Goal: Understand process/instructions: Learn how to perform a task or action

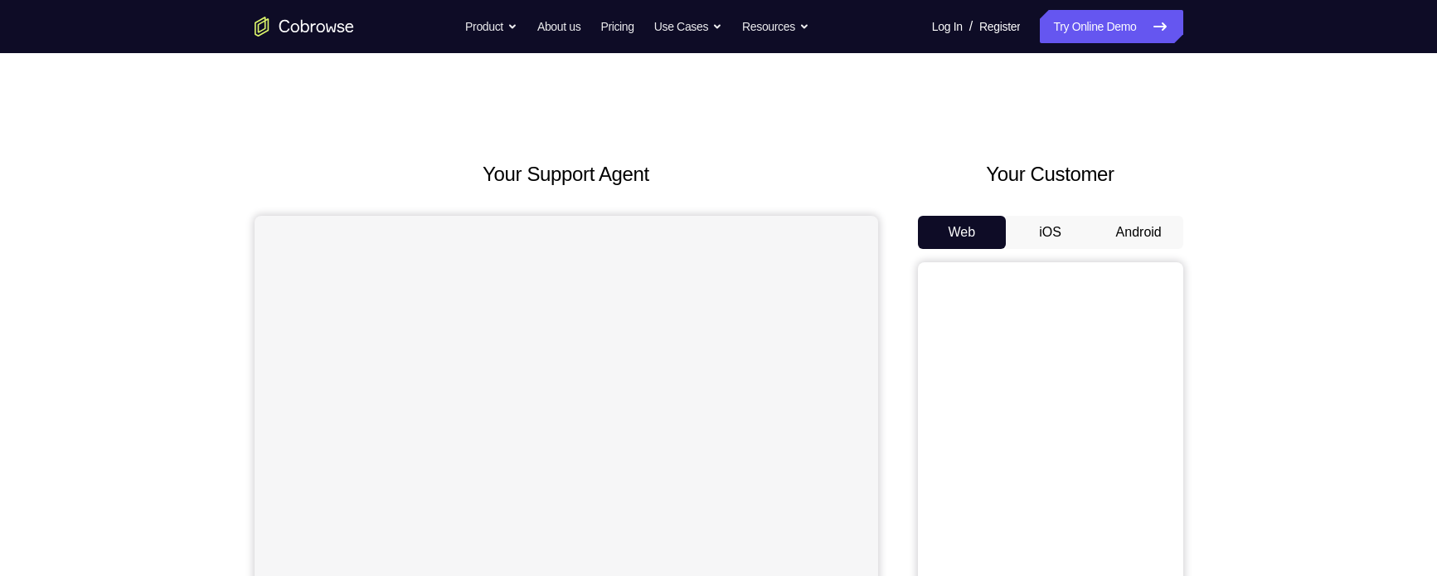
click at [1134, 223] on button "Android" at bounding box center [1139, 232] width 89 height 33
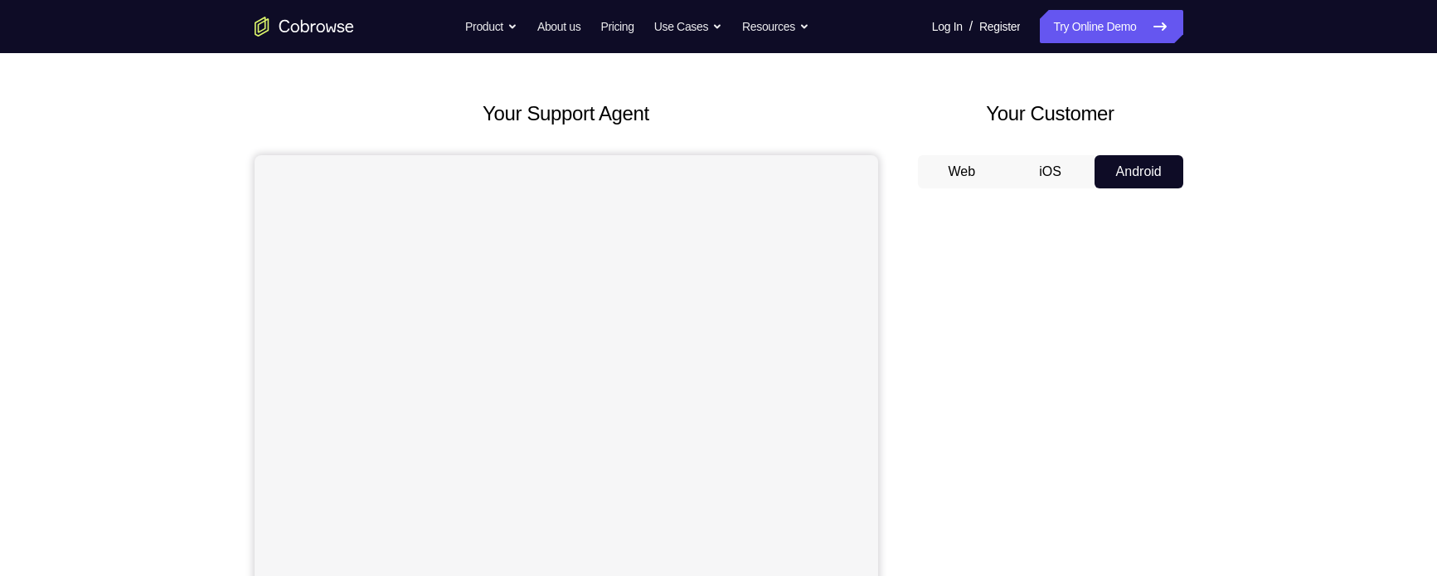
scroll to position [59, 0]
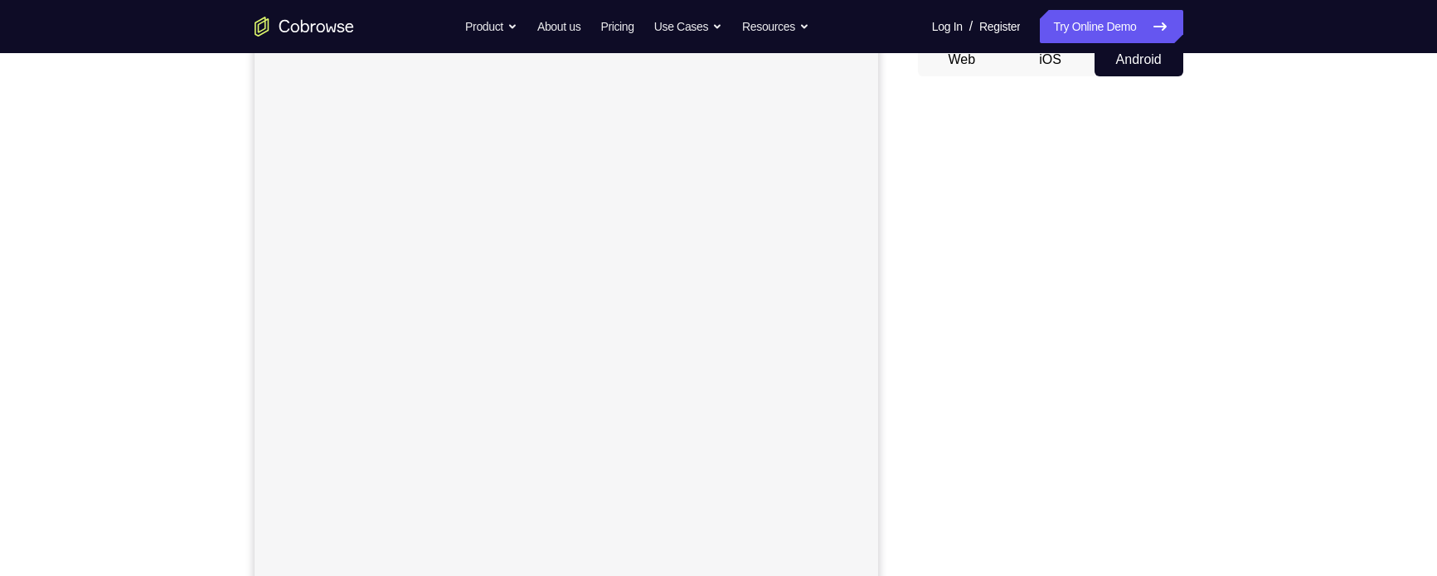
scroll to position [171, 0]
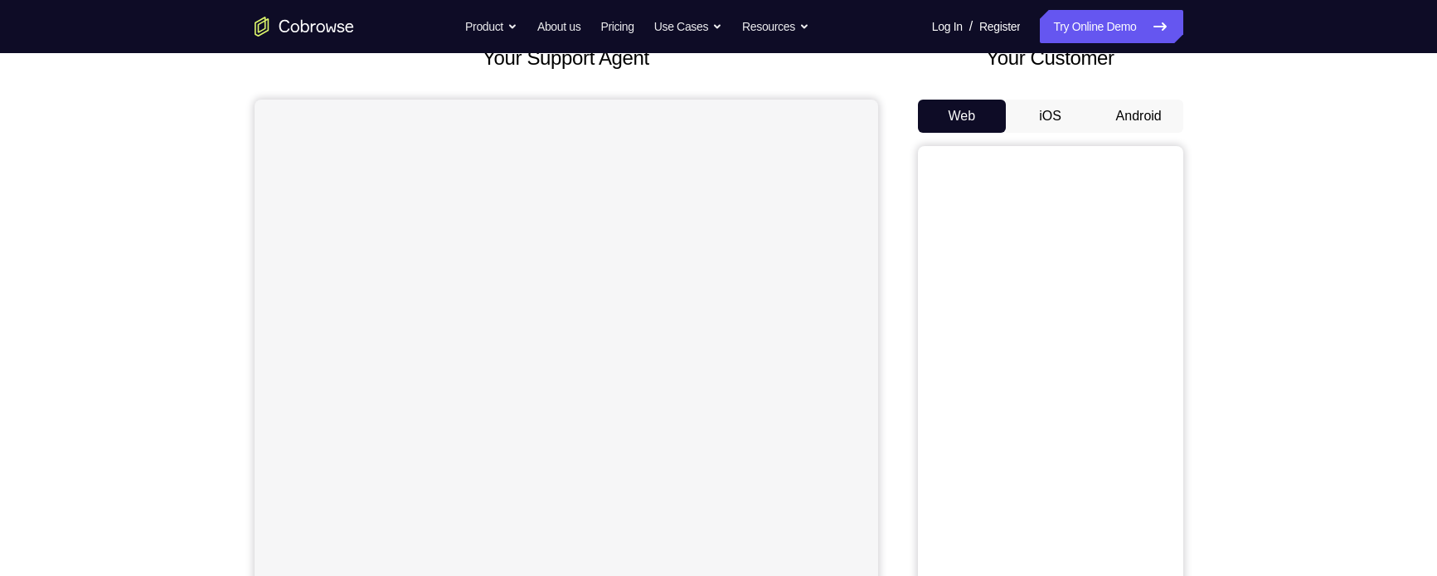
scroll to position [115, 0]
click at [1145, 121] on button "Android" at bounding box center [1139, 116] width 89 height 33
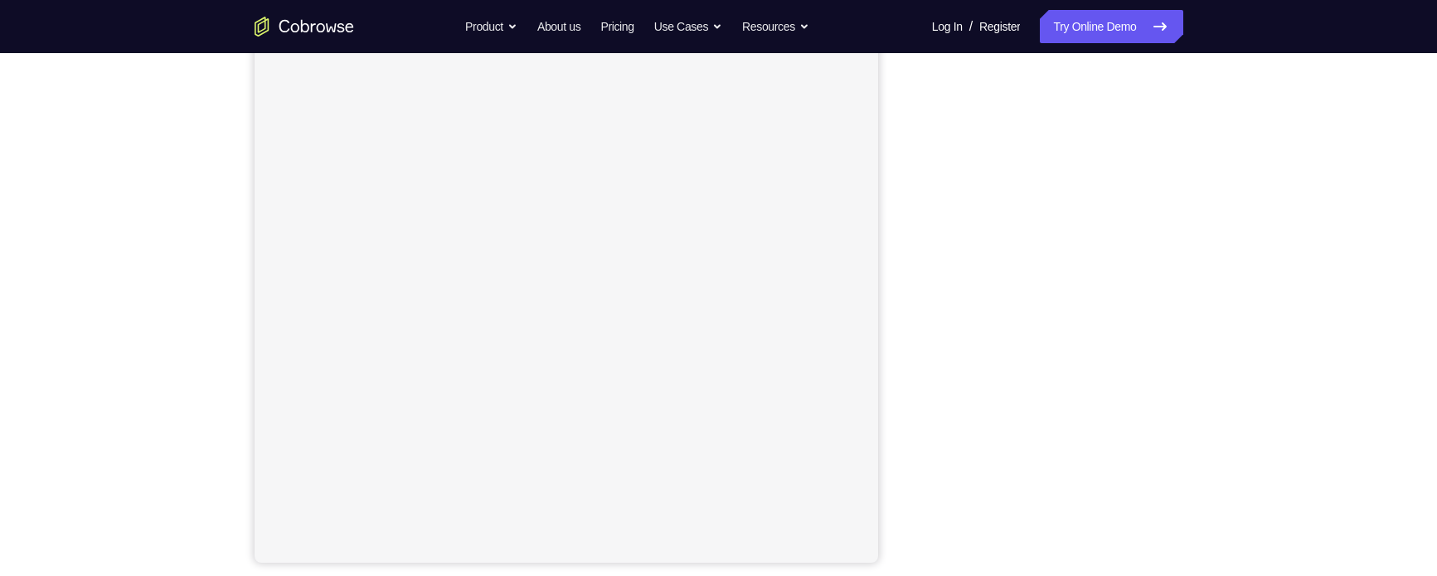
scroll to position [207, 0]
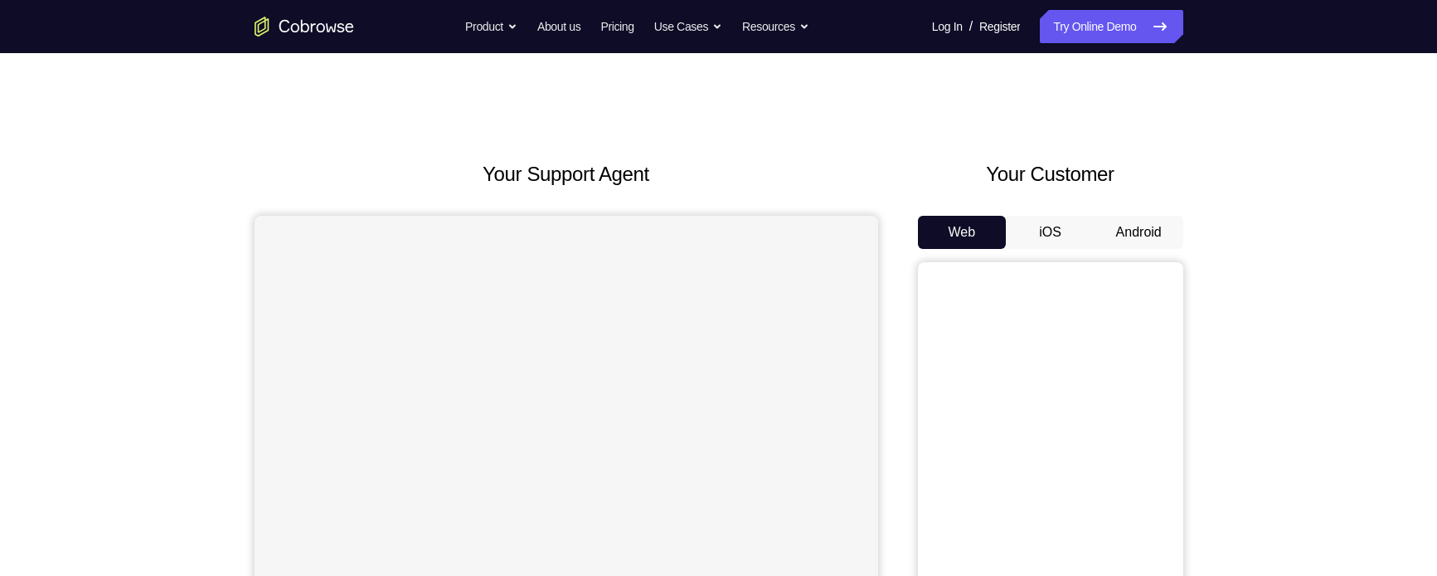
click at [1159, 218] on button "Android" at bounding box center [1139, 232] width 89 height 33
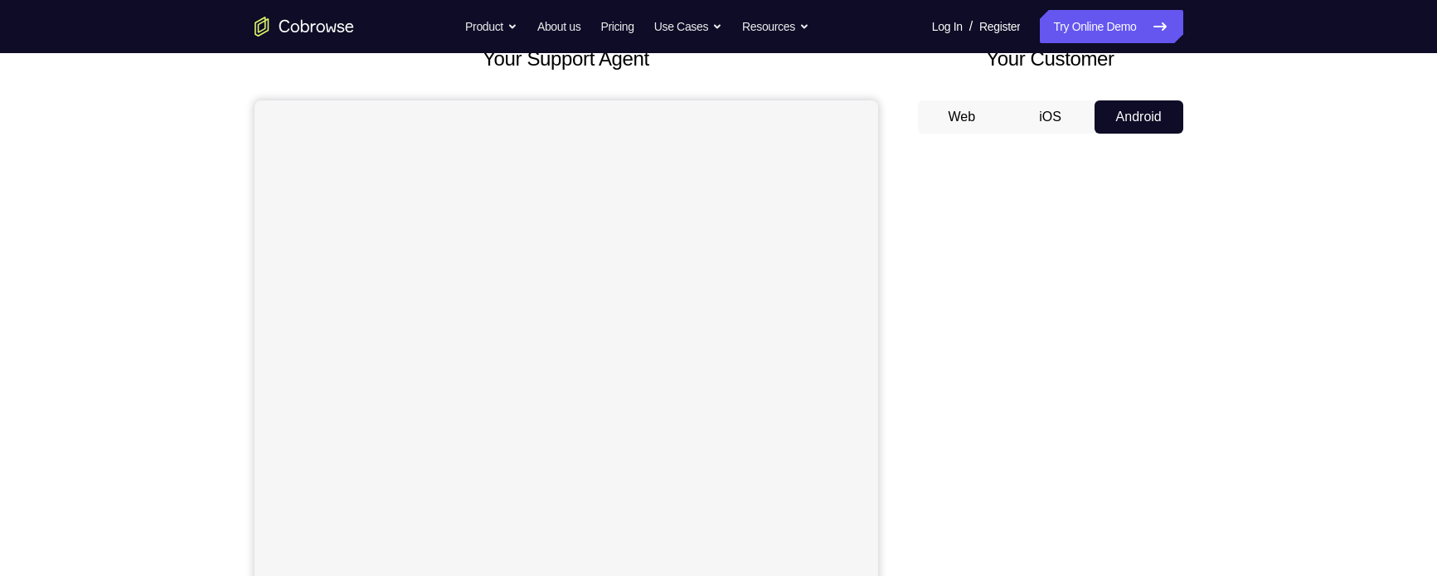
scroll to position [111, 0]
